Goal: Task Accomplishment & Management: Manage account settings

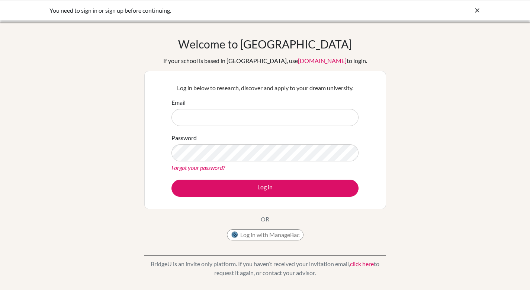
click at [267, 241] on div "Log in with ManageBac" at bounding box center [265, 236] width 77 height 15
click at [267, 237] on button "Log in with ManageBac" at bounding box center [265, 234] width 77 height 11
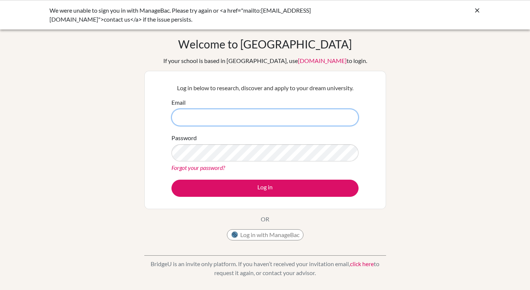
type input "[EMAIL_ADDRESS][PERSON_NAME][DOMAIN_NAME]"
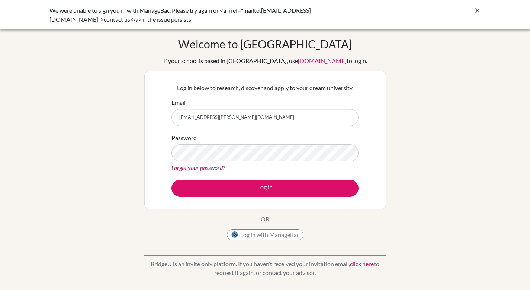
click at [268, 202] on div "Log in below to research, discover and apply to your dream university. Email [E…" at bounding box center [265, 140] width 242 height 138
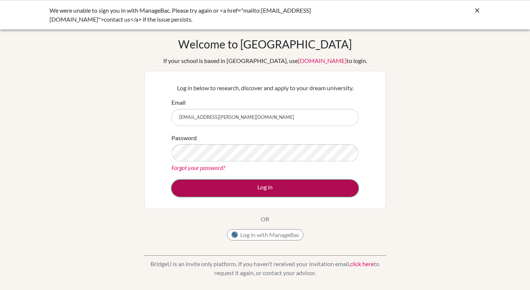
click at [268, 188] on button "Log in" at bounding box center [265, 187] width 187 height 17
